Goal: Task Accomplishment & Management: Manage account settings

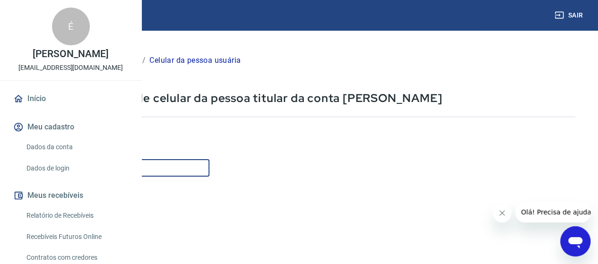
click at [209, 174] on input "Celular" at bounding box center [117, 167] width 183 height 17
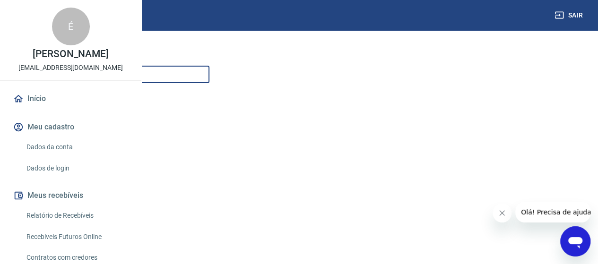
scroll to position [95, 0]
type input "[PHONE_NUMBER]"
click at [246, 174] on form "Informe o número de celular com DDD Celular [PHONE_NUMBER] Celular Continuar Ca…" at bounding box center [300, 163] width 549 height 277
click at [79, 197] on button "Continuar" at bounding box center [52, 202] width 52 height 19
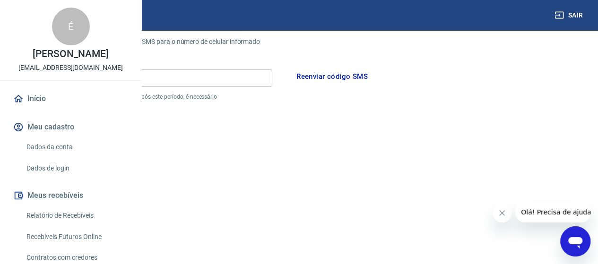
scroll to position [41, 0]
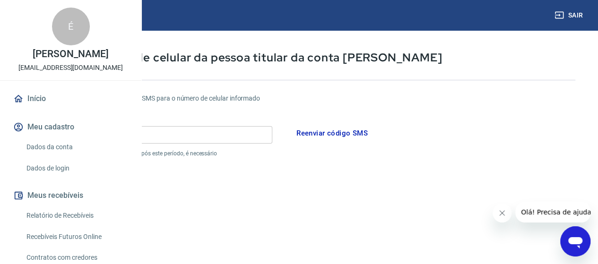
click at [244, 141] on input "Código" at bounding box center [149, 134] width 246 height 17
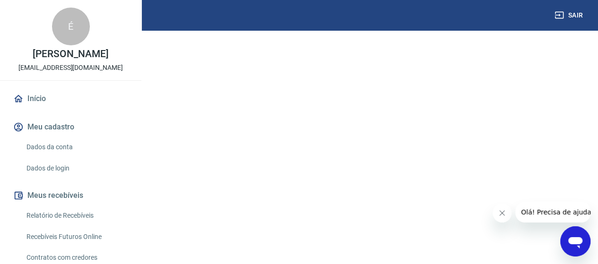
scroll to position [218, 0]
type input "284441"
click at [193, 189] on form "Por favor, informe o código enviado por SMS para o número de celular informado …" at bounding box center [300, 58] width 549 height 309
click at [79, 209] on button "Continuar" at bounding box center [52, 202] width 52 height 19
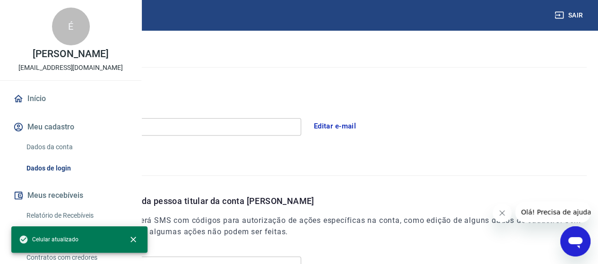
scroll to position [340, 0]
